Goal: Use online tool/utility: Utilize a website feature to perform a specific function

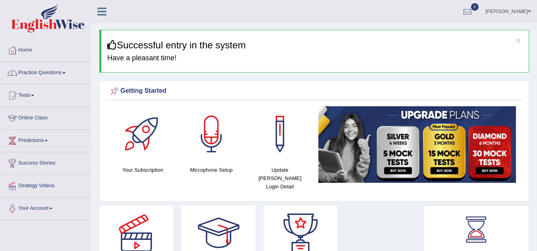
click at [209, 131] on div at bounding box center [212, 134] width 56 height 56
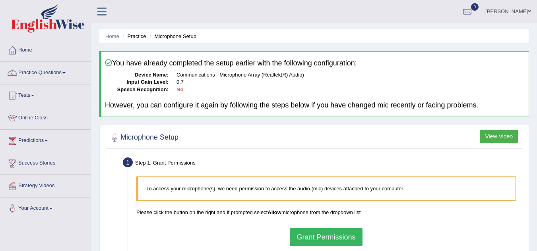
click at [322, 241] on button "Grant Permissions" at bounding box center [326, 237] width 72 height 18
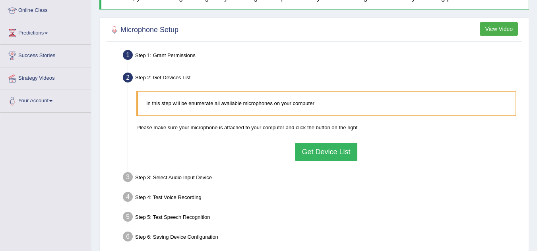
scroll to position [108, 0]
click at [328, 150] on button "Get Device List" at bounding box center [326, 152] width 62 height 18
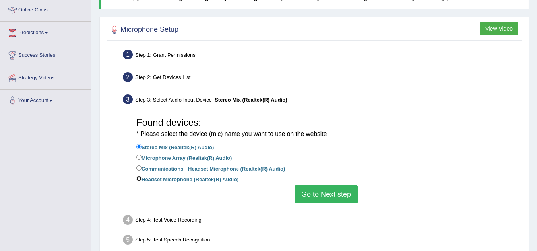
click at [139, 179] on input "Headset Microphone (Realtek(R) Audio)" at bounding box center [138, 178] width 5 height 5
radio input "true"
click at [335, 198] on button "Go to Next step" at bounding box center [325, 195] width 63 height 18
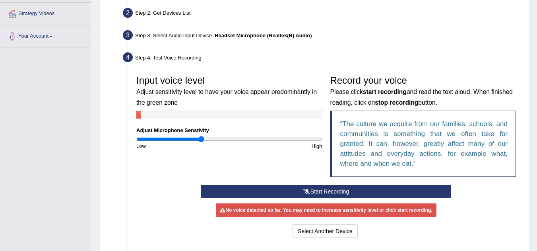
scroll to position [173, 0]
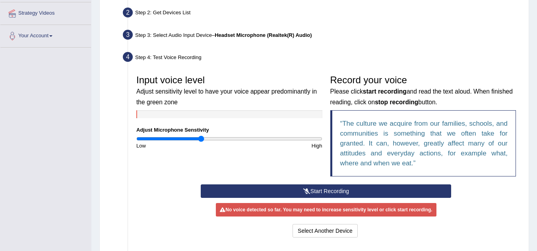
click at [366, 188] on button "Start Recording" at bounding box center [326, 192] width 250 height 14
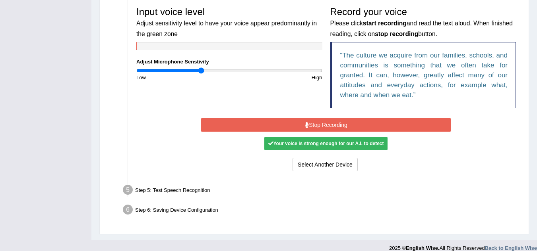
scroll to position [242, 0]
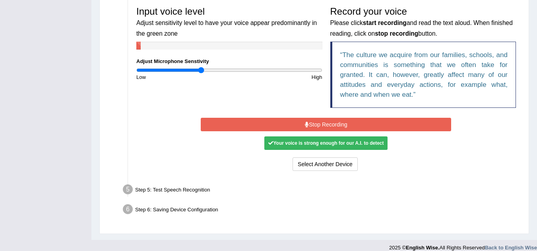
click at [328, 124] on button "Stop Recording" at bounding box center [326, 125] width 250 height 14
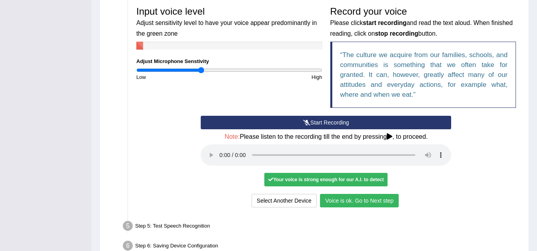
click at [343, 198] on button "Voice is ok. Go to Next step" at bounding box center [359, 201] width 79 height 14
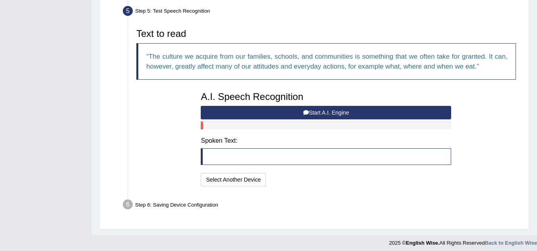
click at [287, 114] on button "Start A.I. Engine" at bounding box center [326, 113] width 250 height 14
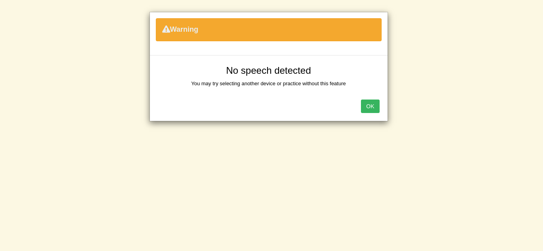
click at [379, 106] on button "OK" at bounding box center [370, 107] width 18 height 14
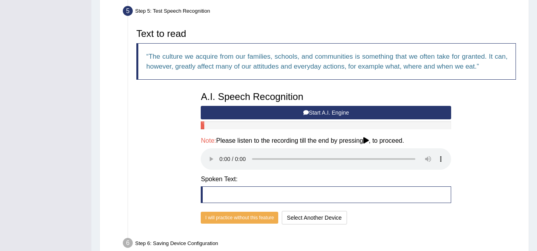
click at [299, 112] on button "Start A.I. Engine" at bounding box center [326, 113] width 250 height 14
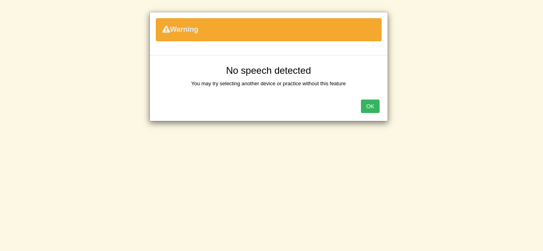
click at [367, 101] on button "OK" at bounding box center [370, 107] width 18 height 14
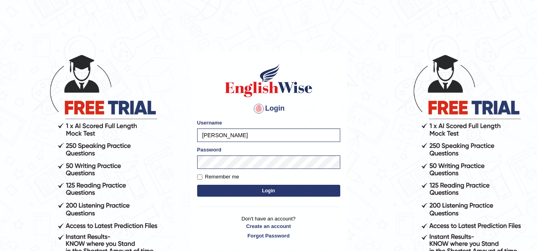
click at [251, 191] on button "Login" at bounding box center [268, 191] width 143 height 12
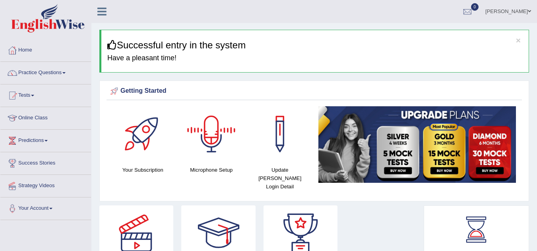
click at [207, 130] on div at bounding box center [212, 134] width 56 height 56
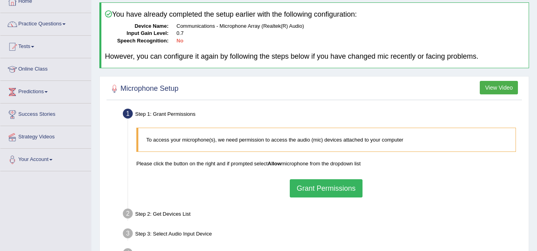
scroll to position [49, 0]
click at [308, 186] on button "Grant Permissions" at bounding box center [326, 188] width 72 height 18
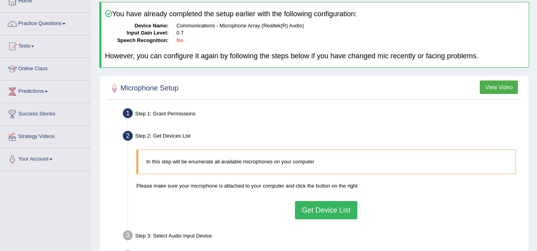
click at [319, 203] on button "Get Device List" at bounding box center [326, 210] width 62 height 18
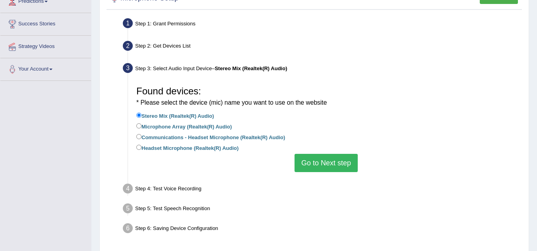
scroll to position [140, 0]
click at [141, 146] on input "Headset Microphone (Realtek(R) Audio)" at bounding box center [138, 147] width 5 height 5
radio input "true"
click at [334, 166] on button "Go to Next step" at bounding box center [325, 163] width 63 height 18
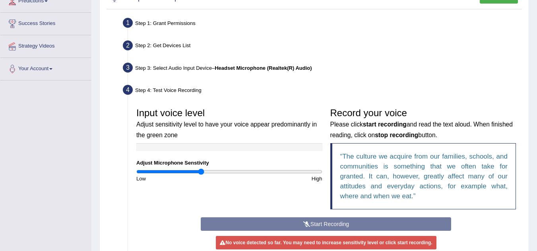
click at [323, 223] on div "Start Recording Stop Recording Note: Please listen to the recording till the en…" at bounding box center [326, 245] width 258 height 55
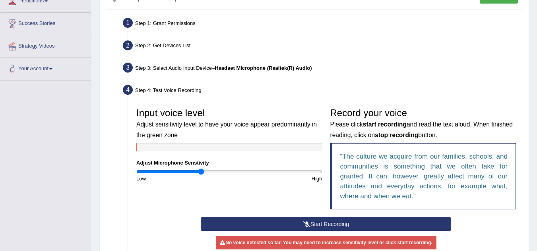
click at [323, 223] on button "Start Recording" at bounding box center [326, 225] width 250 height 14
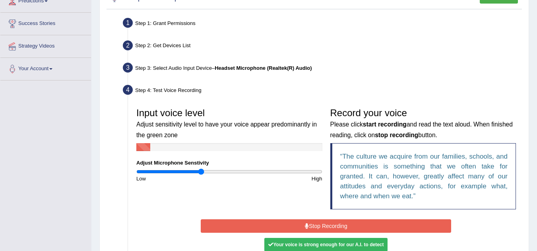
scroll to position [217, 0]
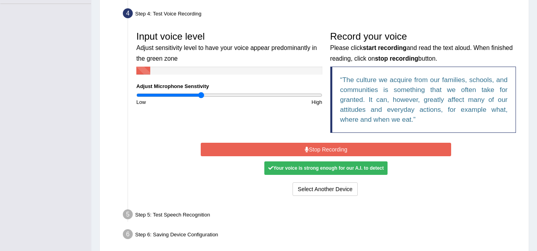
click at [337, 141] on div "Start Recording Stop Recording Note: Please listen to the recording till the en…" at bounding box center [326, 169] width 258 height 57
click at [333, 143] on button "Stop Recording" at bounding box center [326, 150] width 250 height 14
click at [319, 143] on button "Stop Recording" at bounding box center [326, 150] width 250 height 14
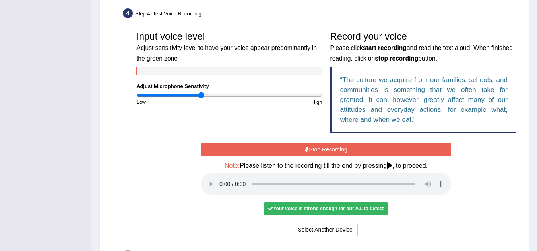
click at [319, 143] on button "Stop Recording" at bounding box center [326, 150] width 250 height 14
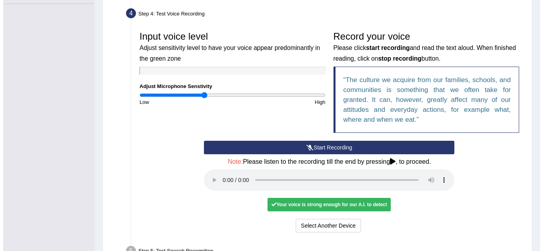
scroll to position [244, 0]
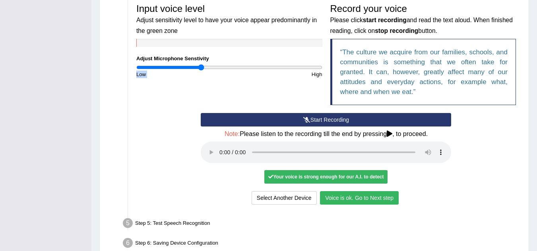
drag, startPoint x: 253, startPoint y: 71, endPoint x: 255, endPoint y: 60, distance: 10.9
click at [255, 60] on div "Input voice level Adjust sensitivity level to have your voice appear predominan…" at bounding box center [229, 39] width 194 height 79
click at [261, 71] on div "High" at bounding box center [277, 75] width 97 height 8
click at [261, 66] on input "range" at bounding box center [229, 67] width 186 height 6
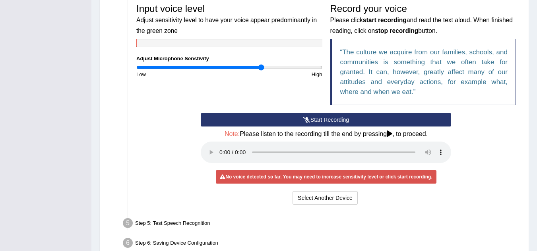
click at [304, 114] on button "Start Recording" at bounding box center [326, 120] width 250 height 14
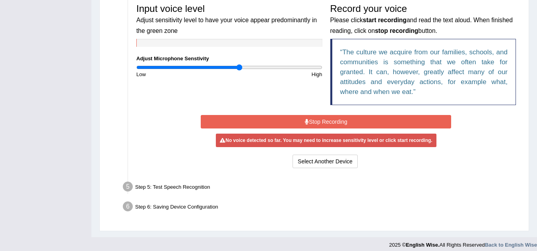
type input "1.12"
click at [240, 64] on input "range" at bounding box center [229, 67] width 186 height 6
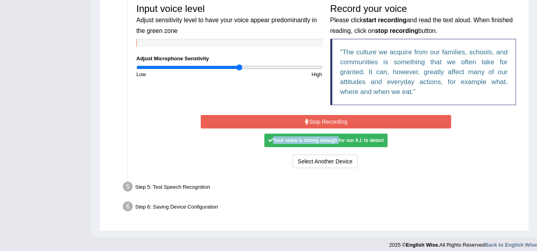
drag, startPoint x: 337, startPoint y: 143, endPoint x: 320, endPoint y: 123, distance: 25.9
click at [320, 123] on div "Start Recording Stop Recording Note: Please listen to the recording till the en…" at bounding box center [326, 141] width 258 height 57
click at [320, 123] on button "Stop Recording" at bounding box center [326, 122] width 250 height 14
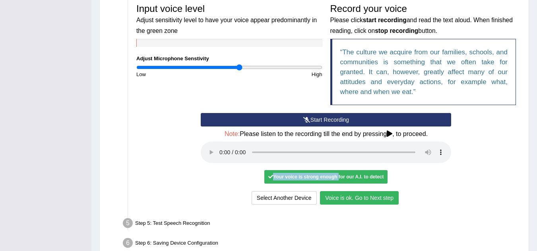
click at [368, 199] on button "Voice is ok. Go to Next step" at bounding box center [359, 198] width 79 height 14
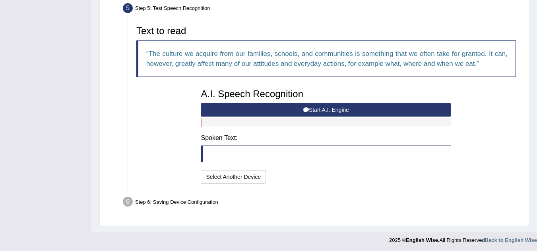
click at [286, 111] on button "Start A.I. Engine" at bounding box center [326, 110] width 250 height 14
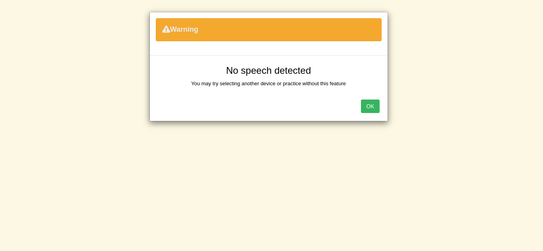
click at [378, 107] on button "OK" at bounding box center [370, 107] width 18 height 14
